Goal: Task Accomplishment & Management: Manage account settings

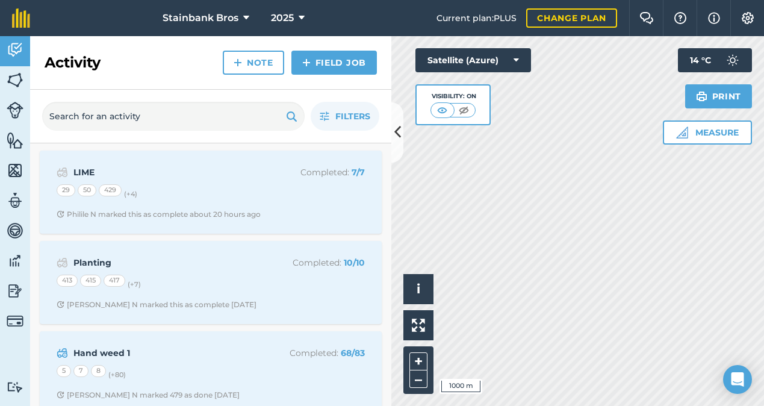
click at [747, 13] on img at bounding box center [748, 18] width 14 height 12
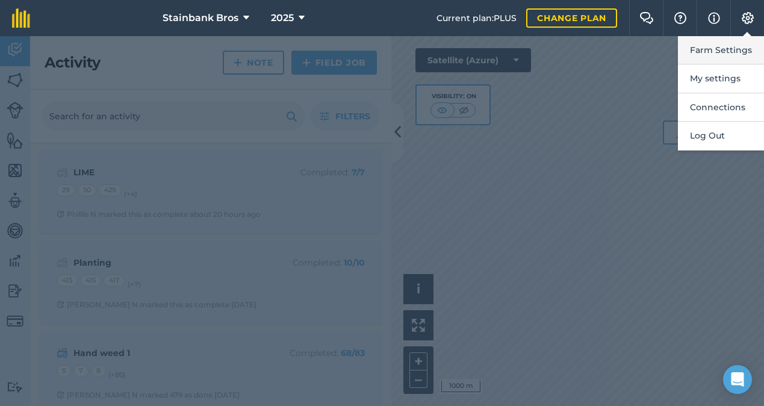
click at [728, 46] on button "Farm Settings" at bounding box center [721, 50] width 86 height 28
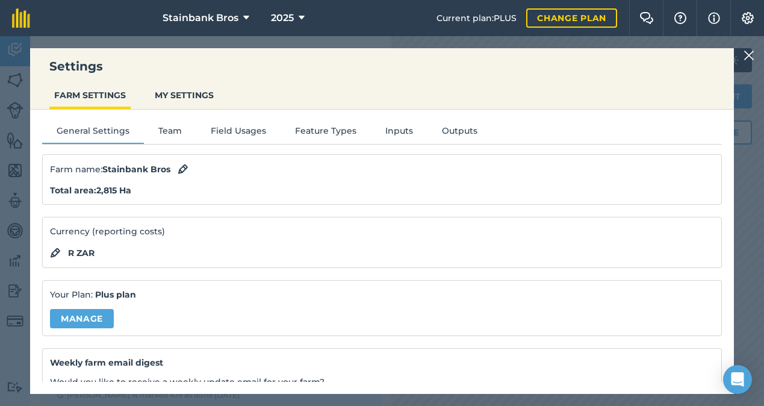
click at [170, 130] on button "Team" at bounding box center [170, 133] width 52 height 18
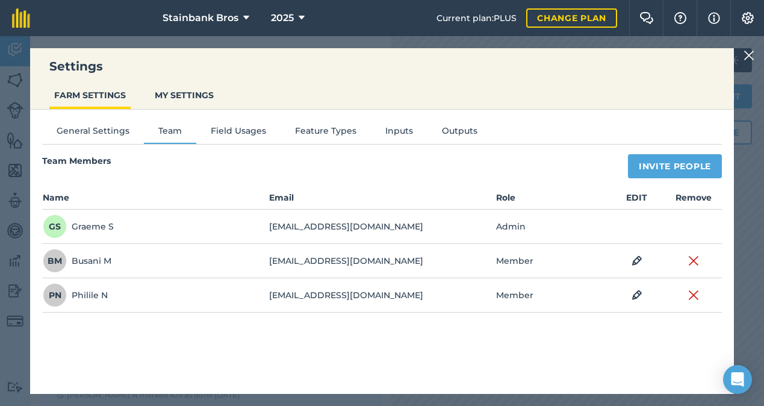
click at [652, 162] on button "Invite People" at bounding box center [675, 166] width 94 height 24
select select "MEMBER"
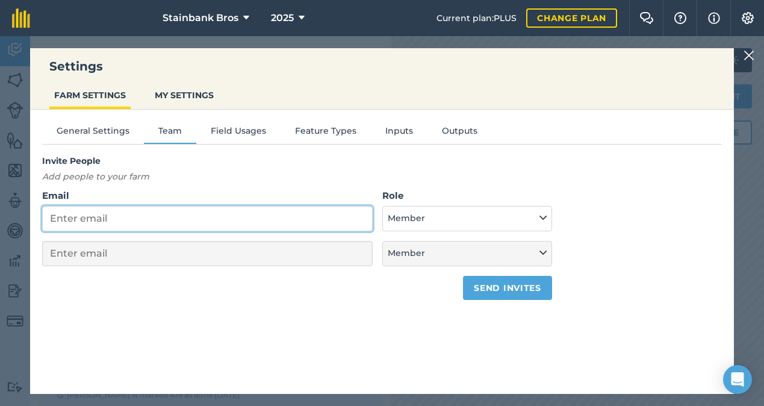
click at [289, 209] on input "Email" at bounding box center [207, 218] width 331 height 25
type input "n"
select select "MEMBER"
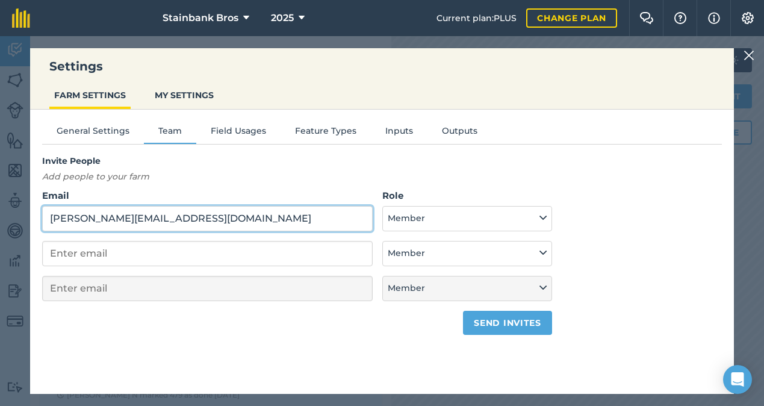
type input "nicholas@stainbankbros.co.za"
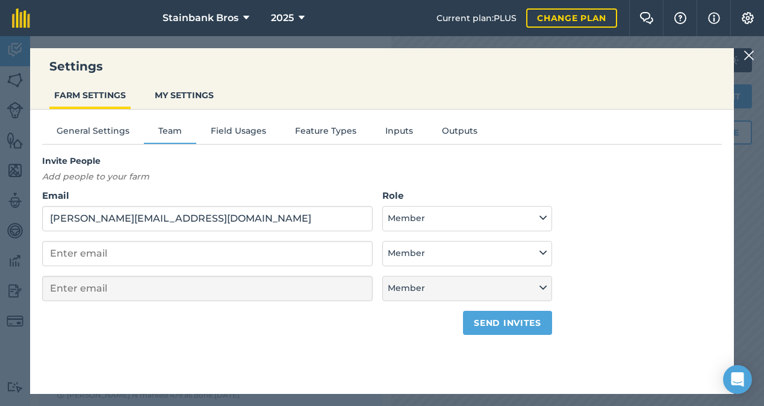
click at [546, 217] on icon at bounding box center [543, 217] width 7 height 13
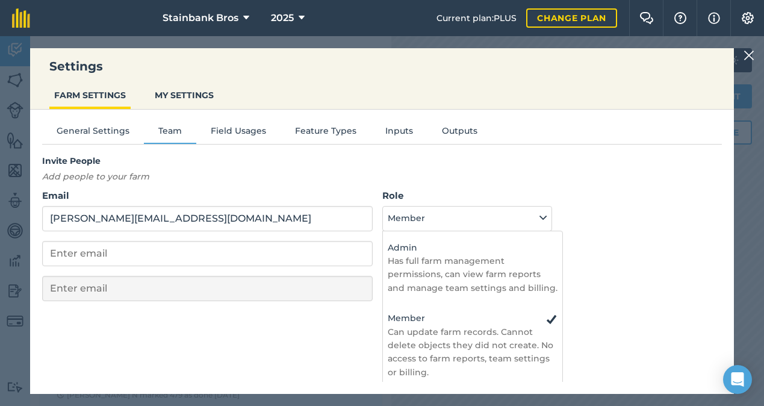
click at [520, 260] on p "Has full farm management permissions, can view farm reports and manage team set…" at bounding box center [473, 274] width 170 height 40
select select "ADMIN"
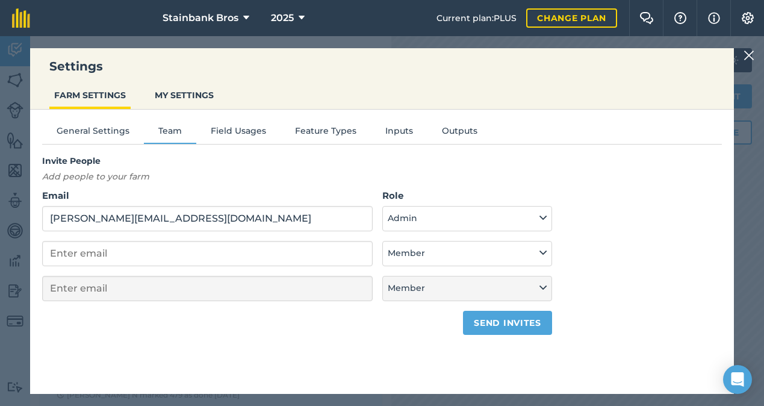
click at [509, 320] on button "Send invites" at bounding box center [507, 323] width 89 height 24
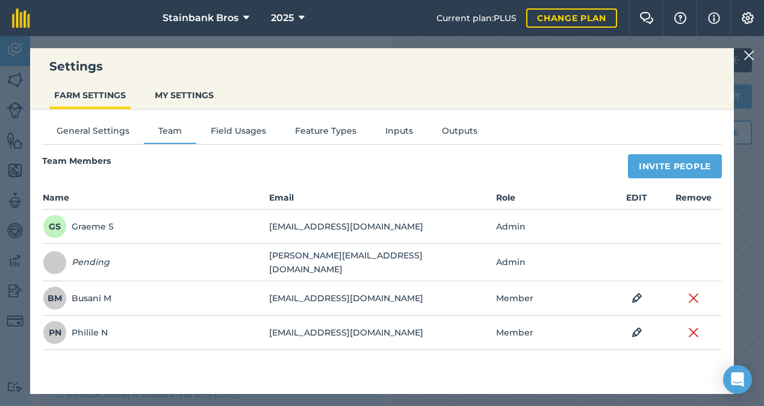
click at [384, 25] on nav "Stainbank Bros 2025" at bounding box center [239, 18] width 395 height 36
click at [752, 52] on img at bounding box center [749, 55] width 11 height 14
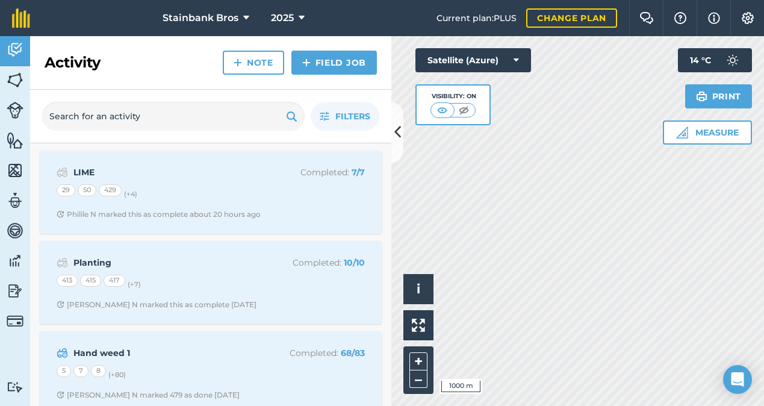
click at [397, 137] on icon at bounding box center [398, 132] width 7 height 21
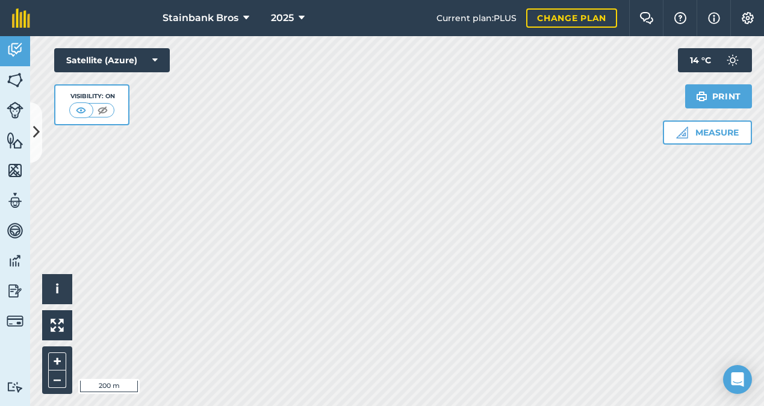
click at [12, 84] on img at bounding box center [15, 80] width 17 height 18
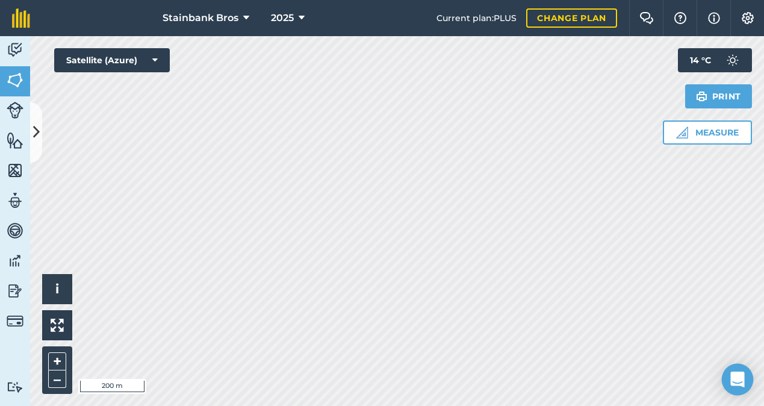
click at [734, 376] on icon "Open Intercom Messenger" at bounding box center [738, 380] width 14 height 16
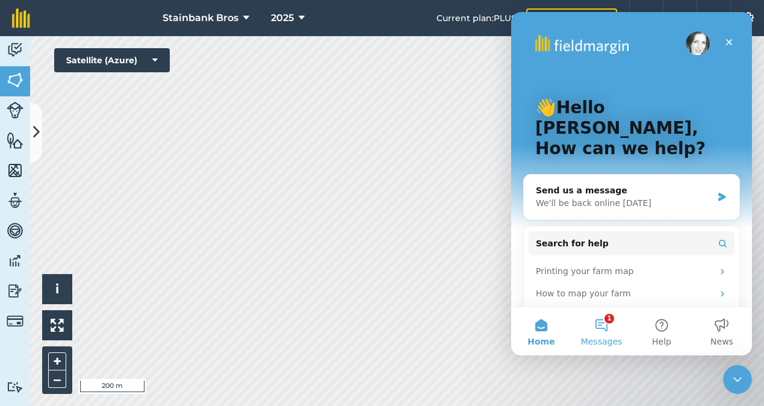
click at [604, 323] on button "1 Messages" at bounding box center [602, 331] width 60 height 48
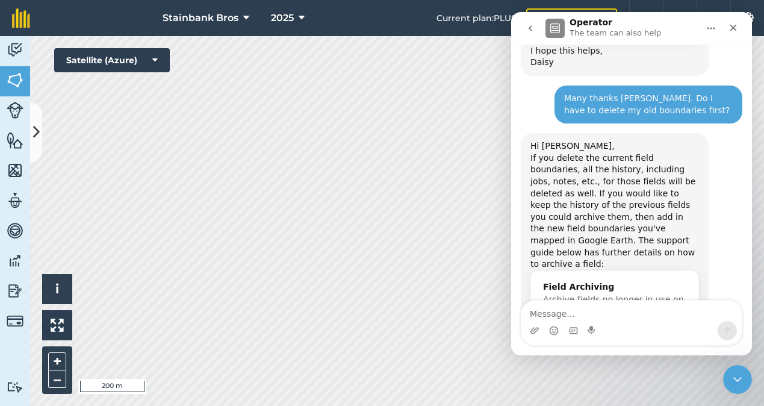
scroll to position [622, 0]
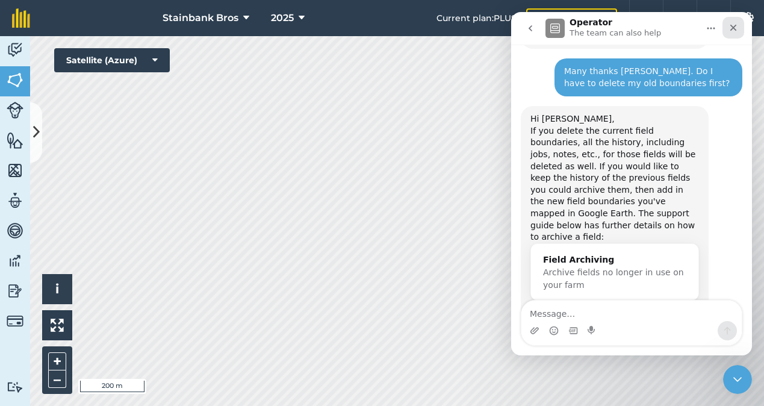
click at [734, 28] on icon "Close" at bounding box center [734, 28] width 7 height 7
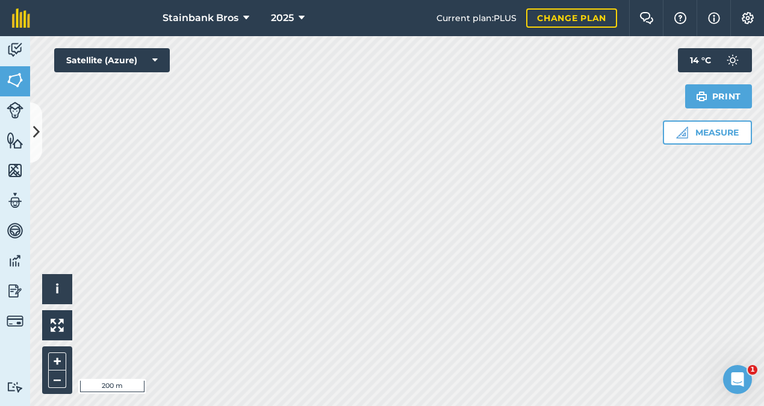
scroll to position [0, 0]
